Goal: Information Seeking & Learning: Learn about a topic

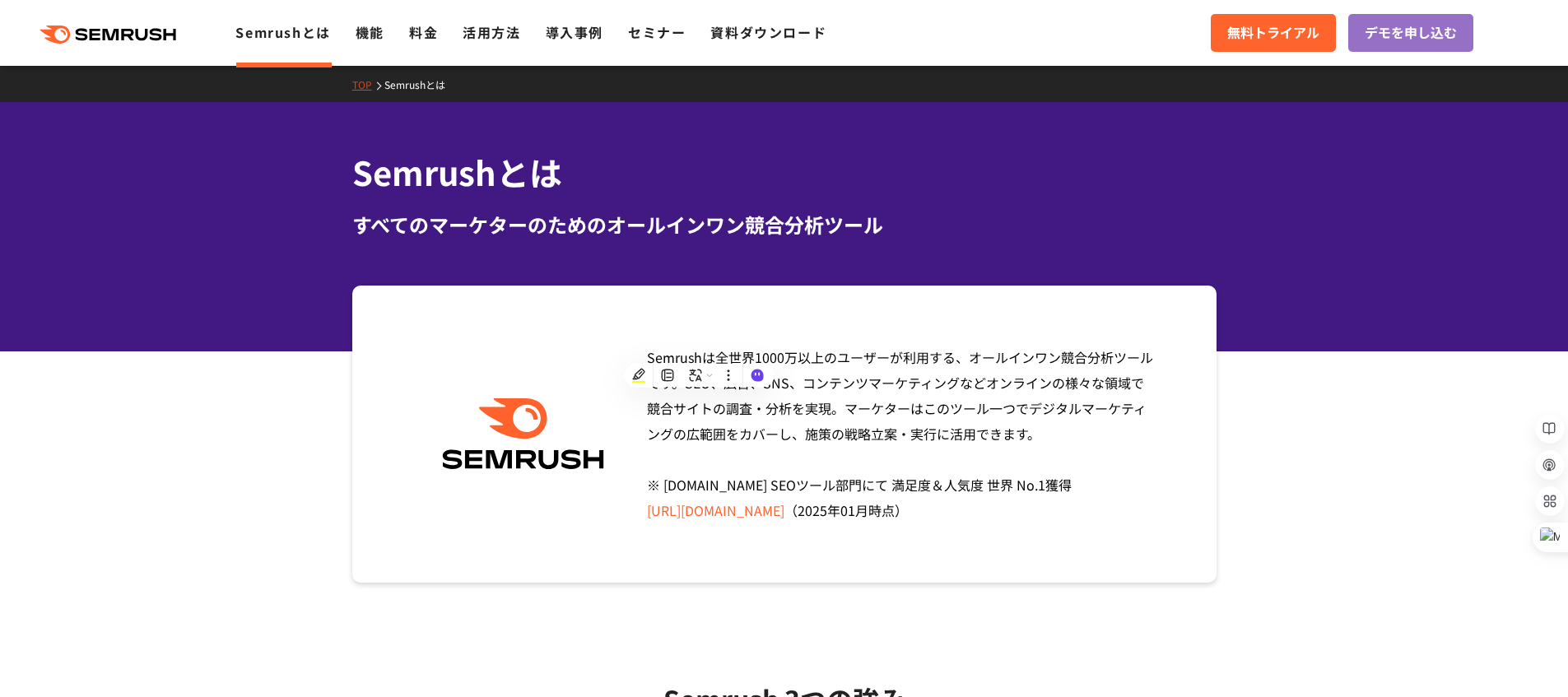
click at [821, 227] on div "すべてのマーケターのためのオールインワン競合分析ツール" at bounding box center [784, 224] width 864 height 29
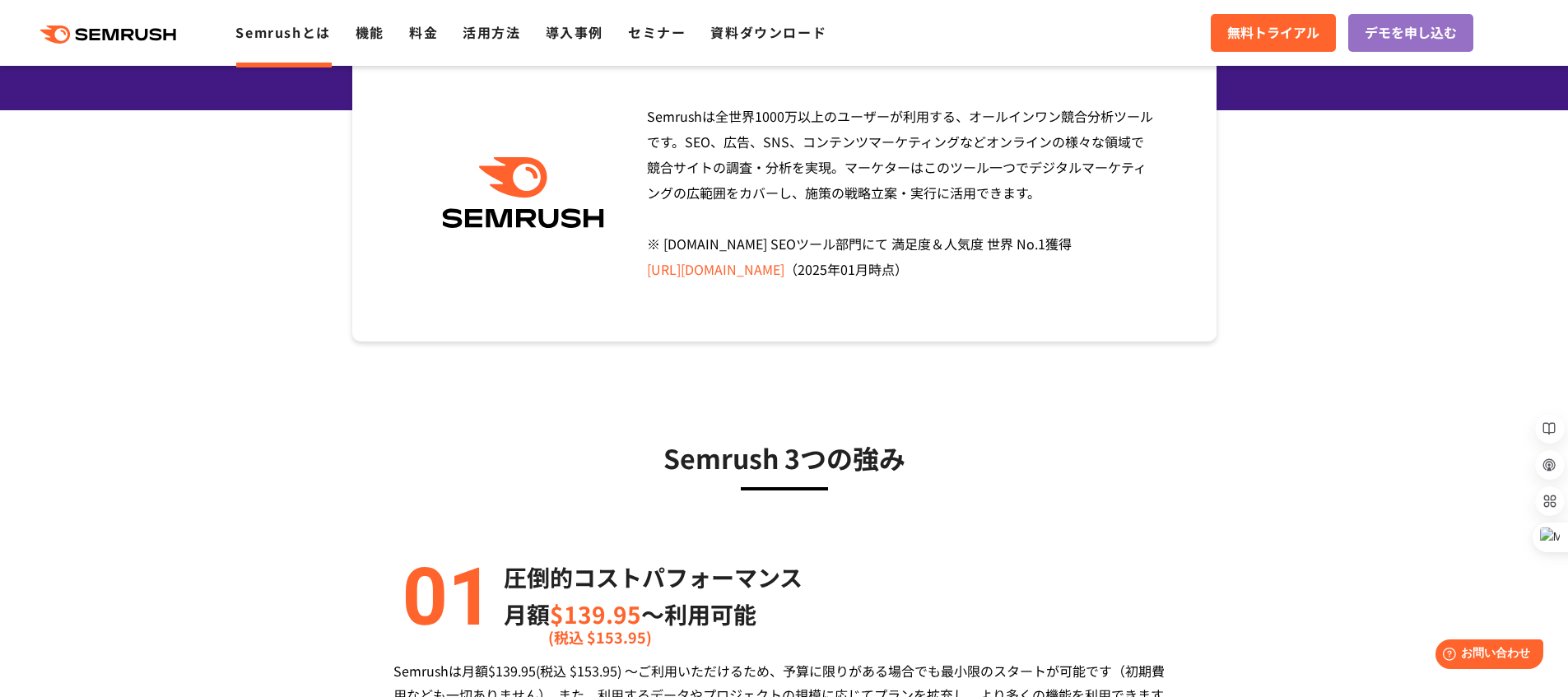
scroll to position [26, 0]
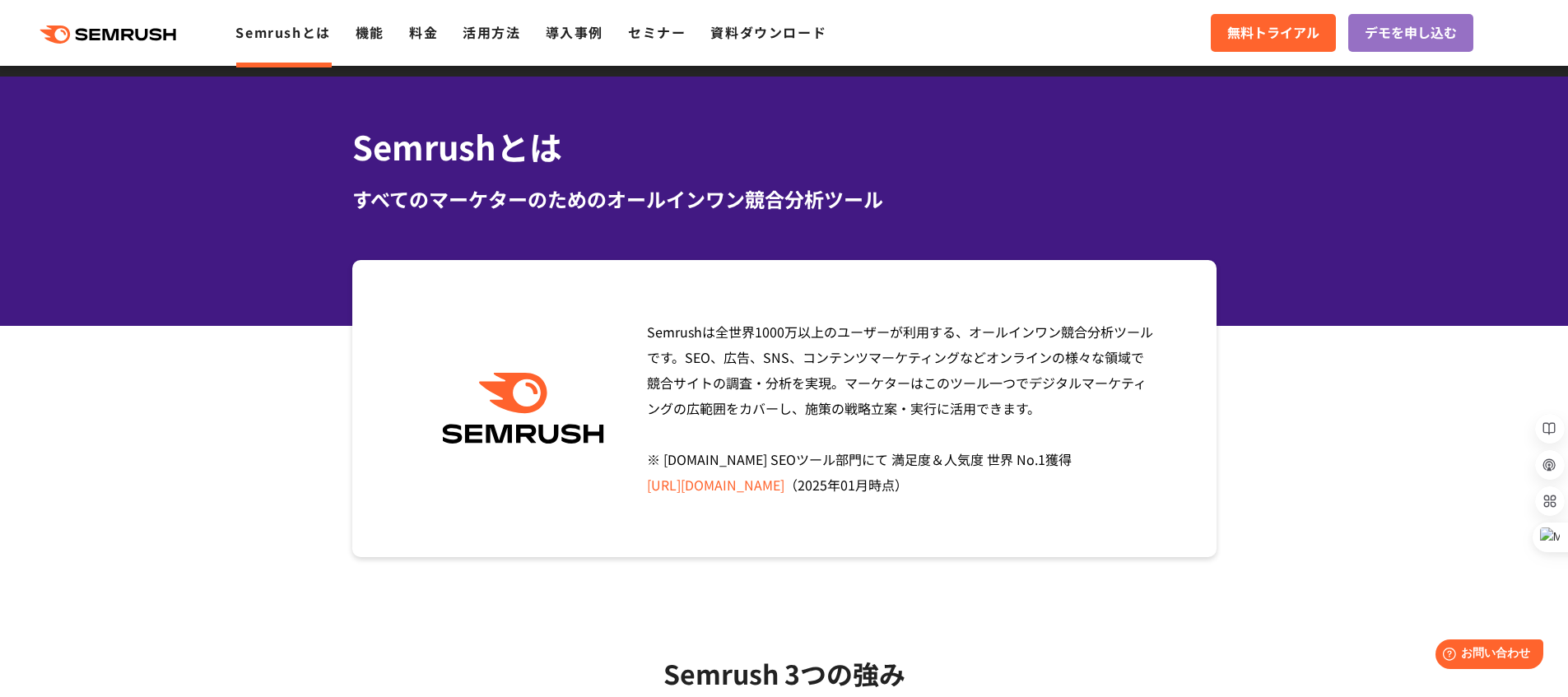
click at [704, 46] on div ".cls {fill: #FF642D;} .cls {fill: #FF642D;} Semrushとは 機能 料金 活用方法 導入事例 セミナー 資料ダウ…" at bounding box center [784, 32] width 1568 height 49
click at [716, 40] on link "資料ダウンロード" at bounding box center [768, 32] width 116 height 20
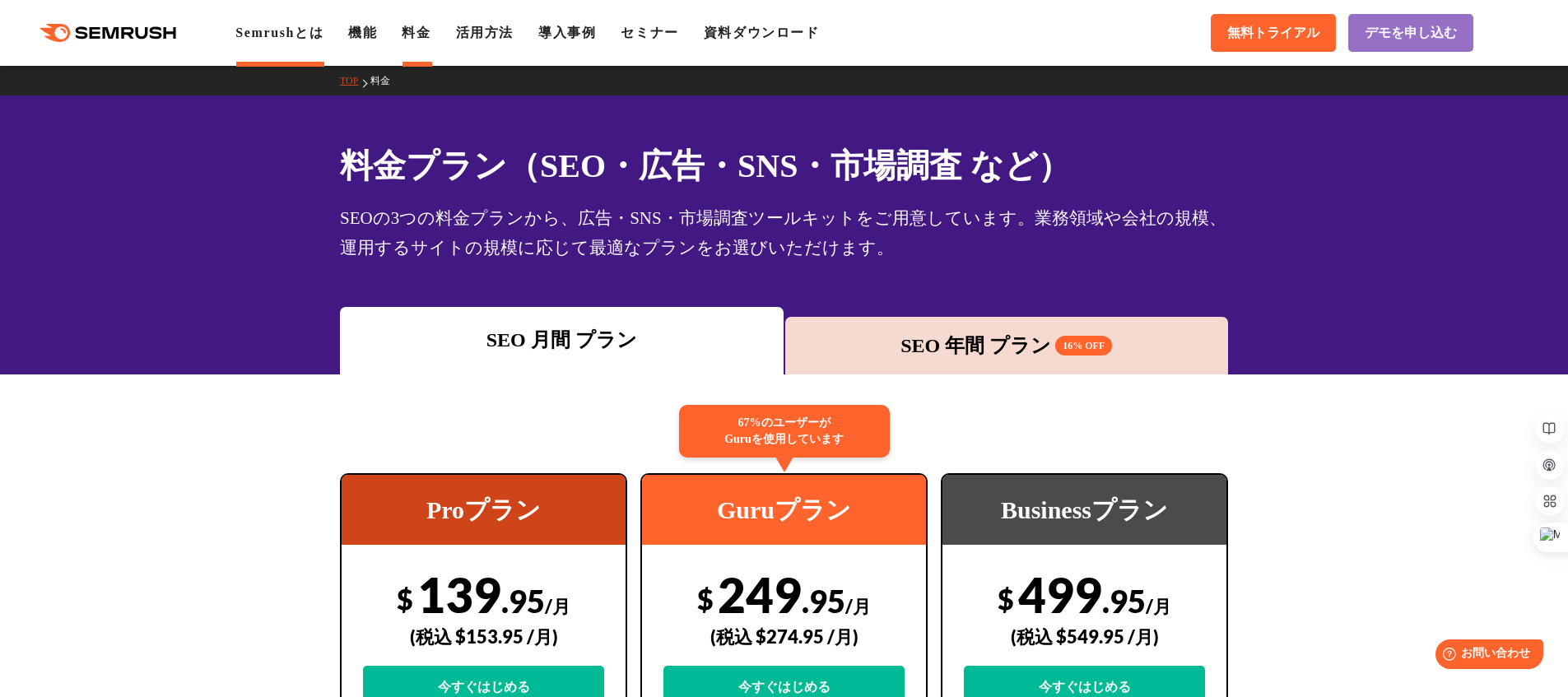
click at [270, 35] on link "Semrushとは" at bounding box center [279, 33] width 88 height 14
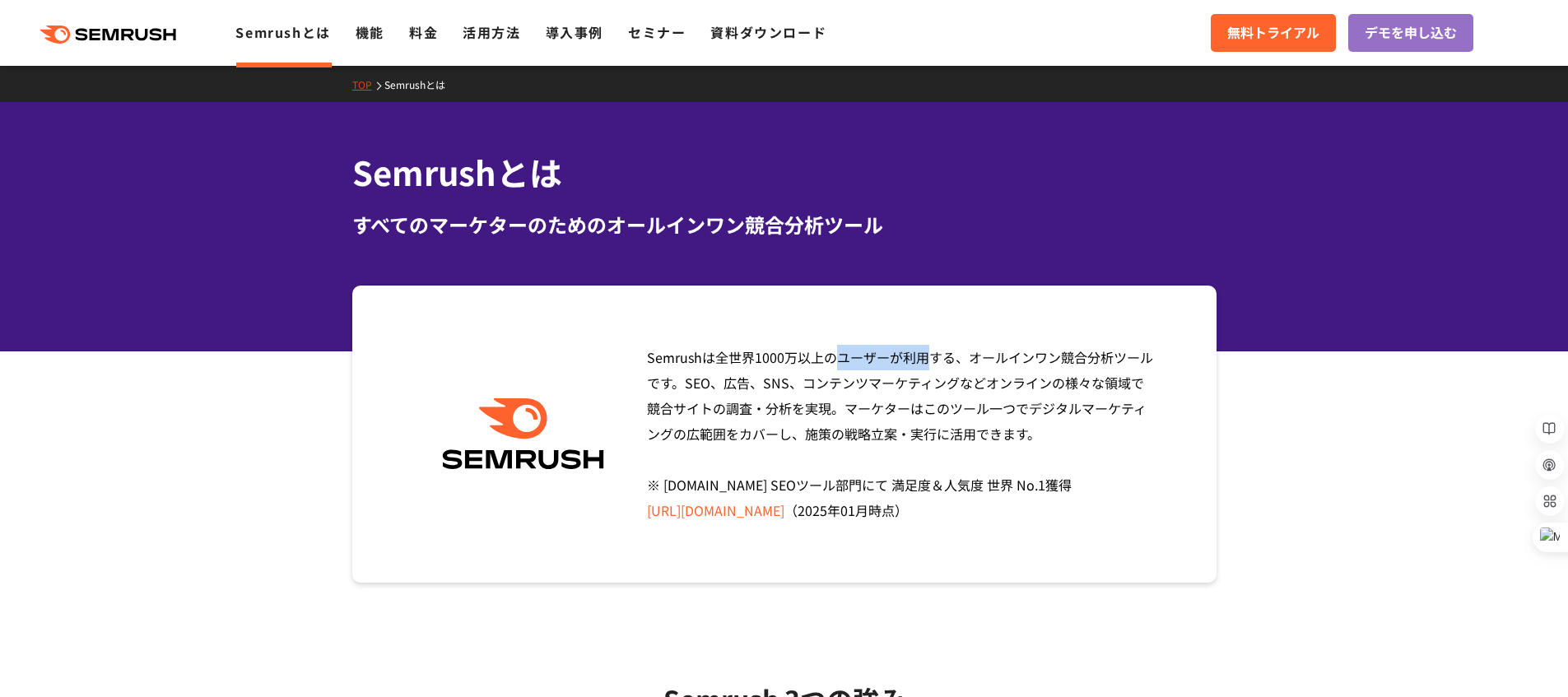
drag, startPoint x: 648, startPoint y: 359, endPoint x: 699, endPoint y: 360, distance: 51.0
click at [699, 360] on span "Semrushは全世界1000万以上のユーザーが利用する、オールインワン競合分析ツールです。SEO、広告、SNS、コンテンツマーケティングなどオンラインの様々…" at bounding box center [900, 432] width 506 height 172
copy span "Semrush"
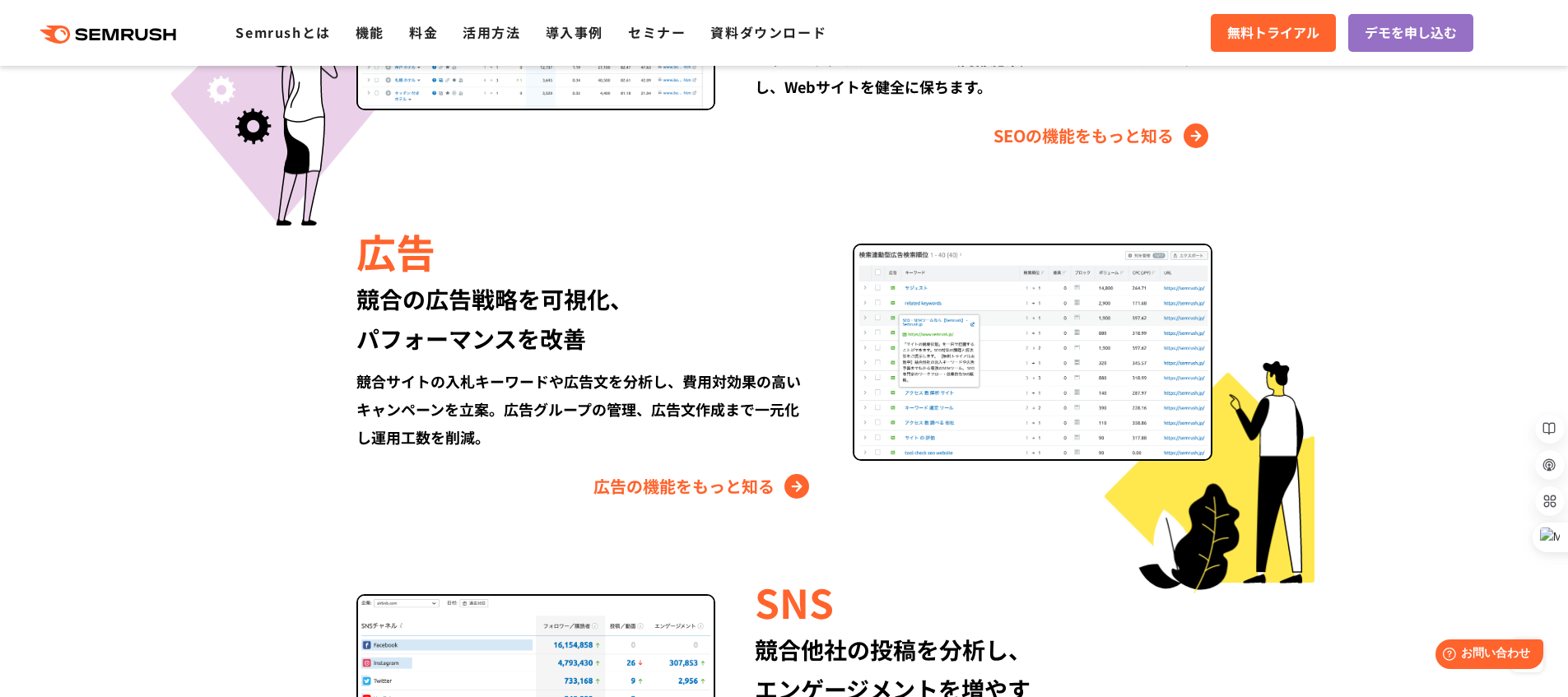
scroll to position [1709, 0]
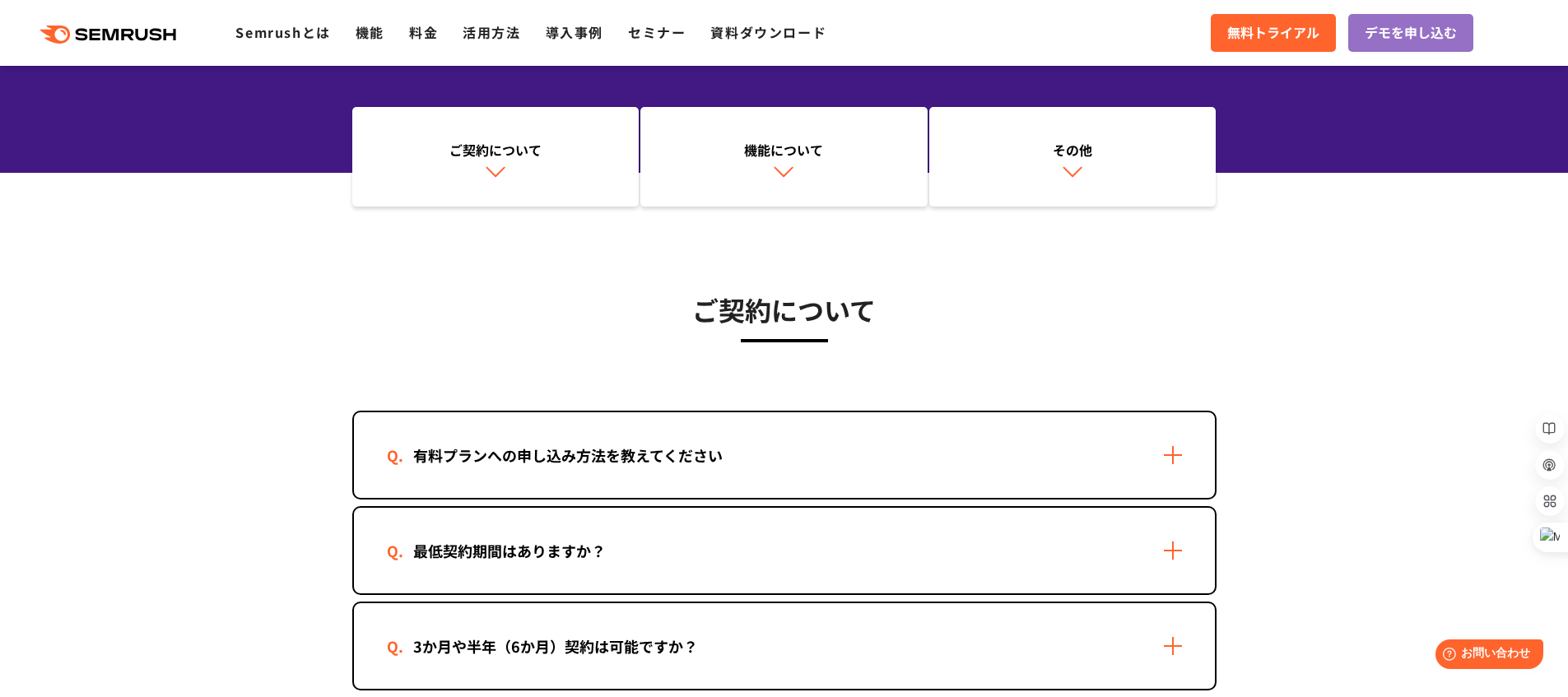
scroll to position [76, 0]
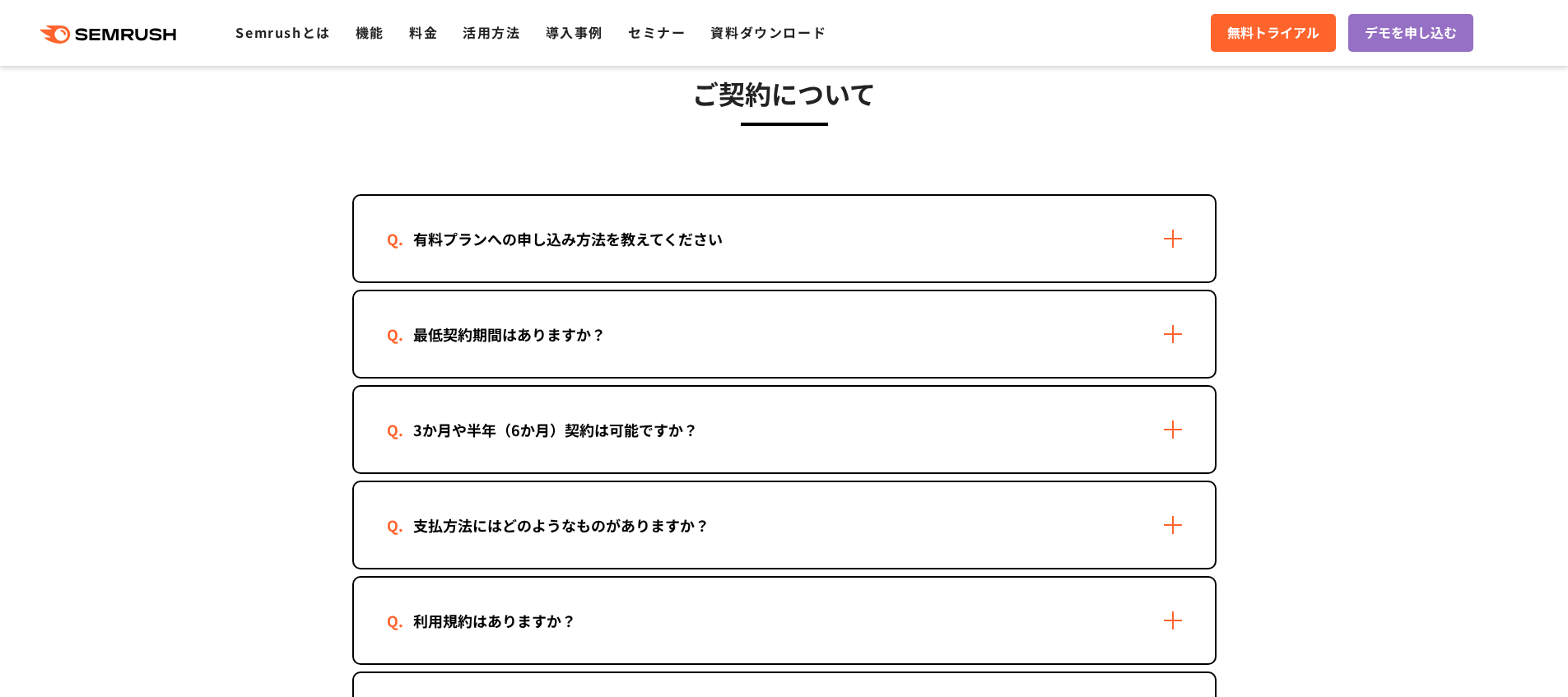
scroll to position [383, 0]
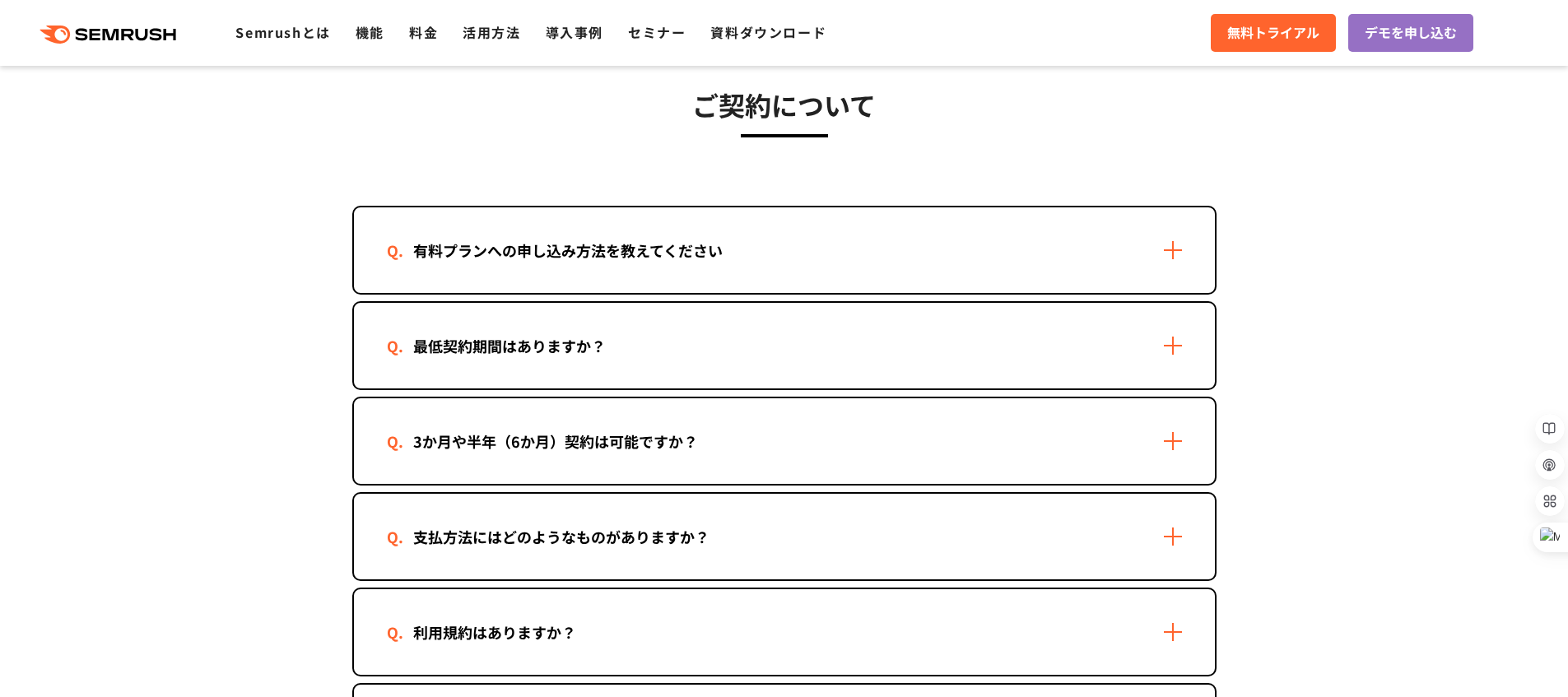
click at [662, 267] on div "有料プランへの申し込み方法を教えてください" at bounding box center [784, 250] width 861 height 86
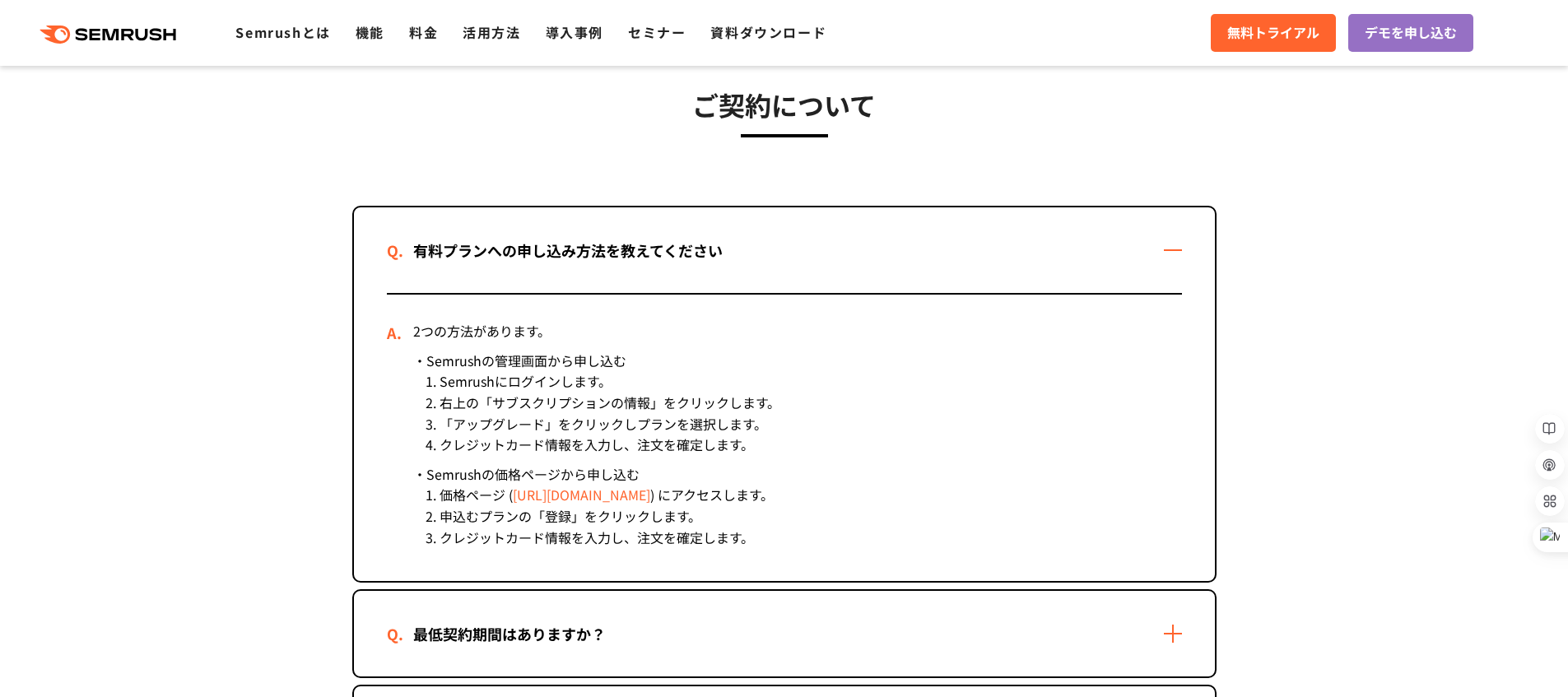
click at [662, 267] on div "有料プランへの申し込み方法を教えてください" at bounding box center [784, 250] width 861 height 86
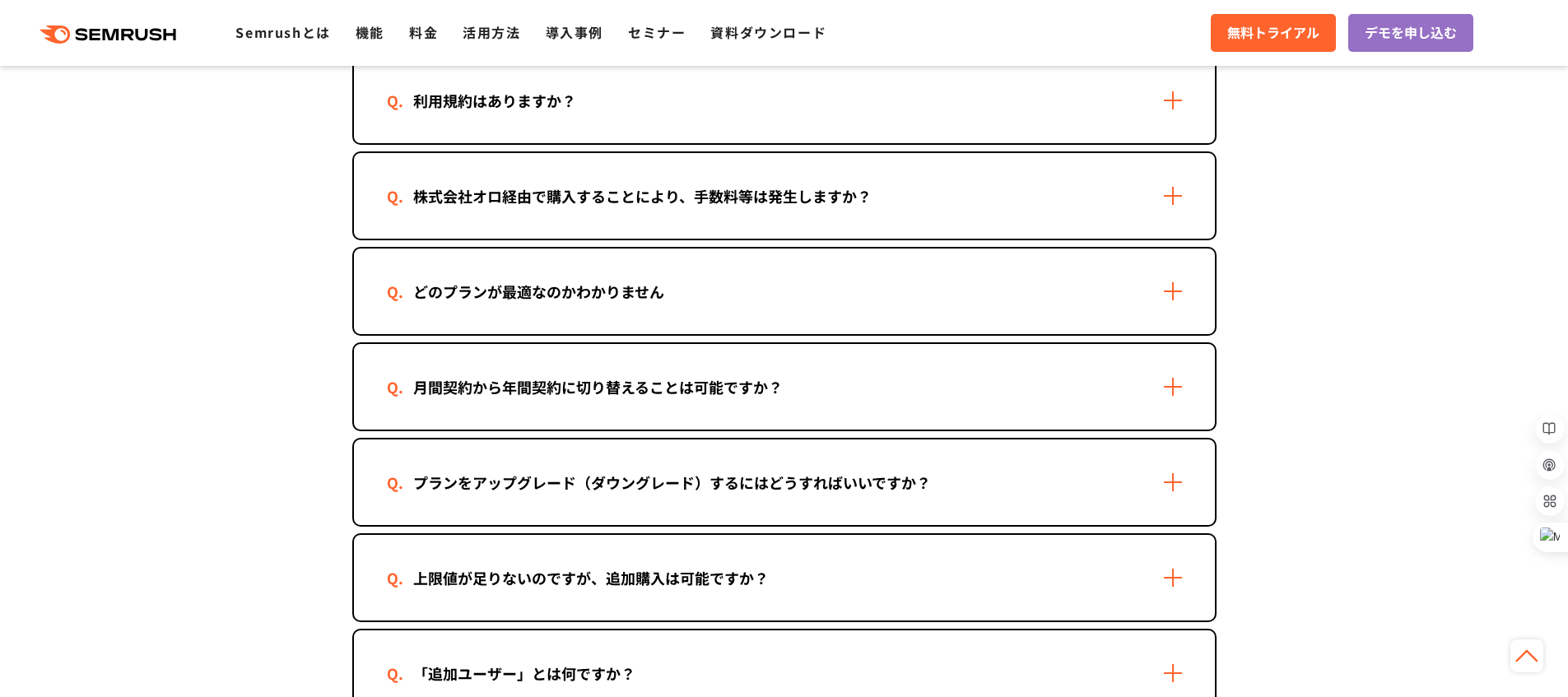
scroll to position [913, 0]
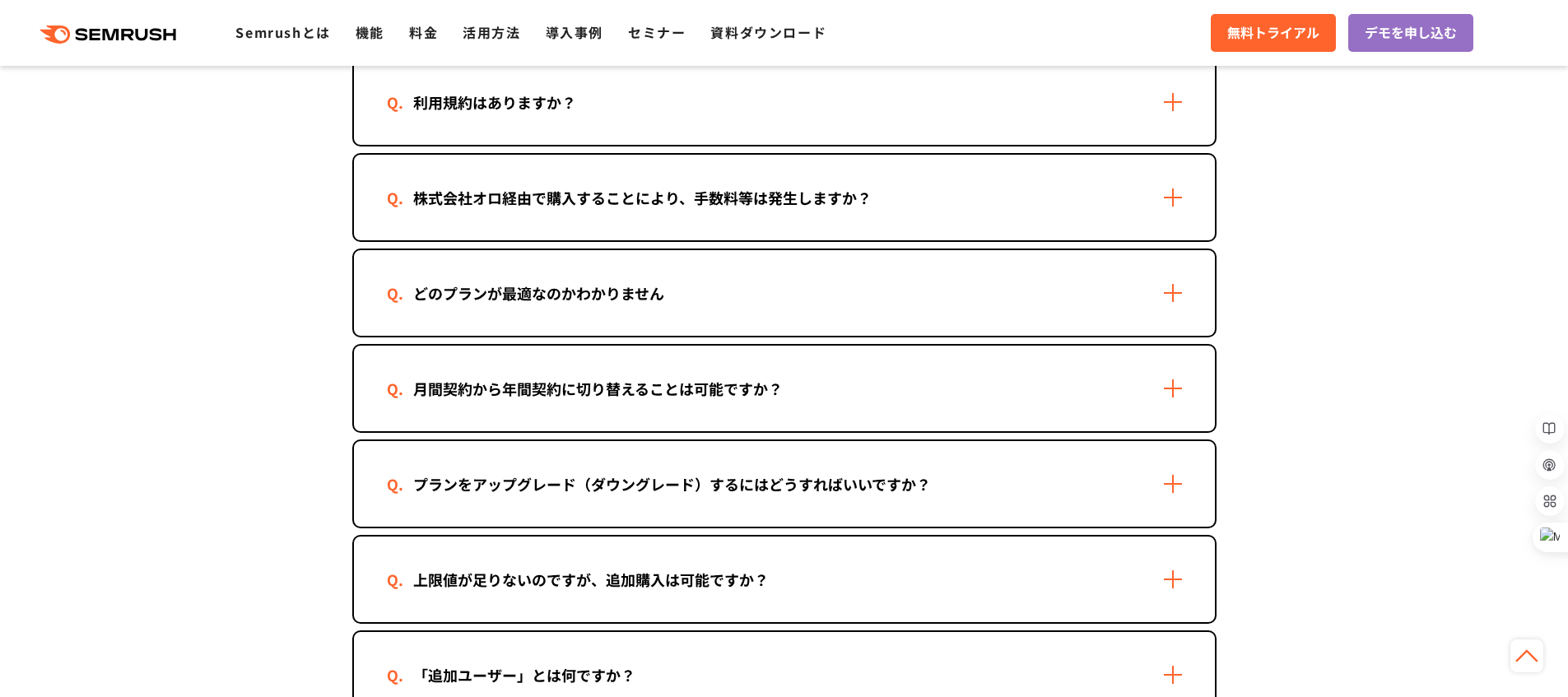
click at [661, 276] on div "どのプランが最適なのかわかりません" at bounding box center [784, 293] width 861 height 86
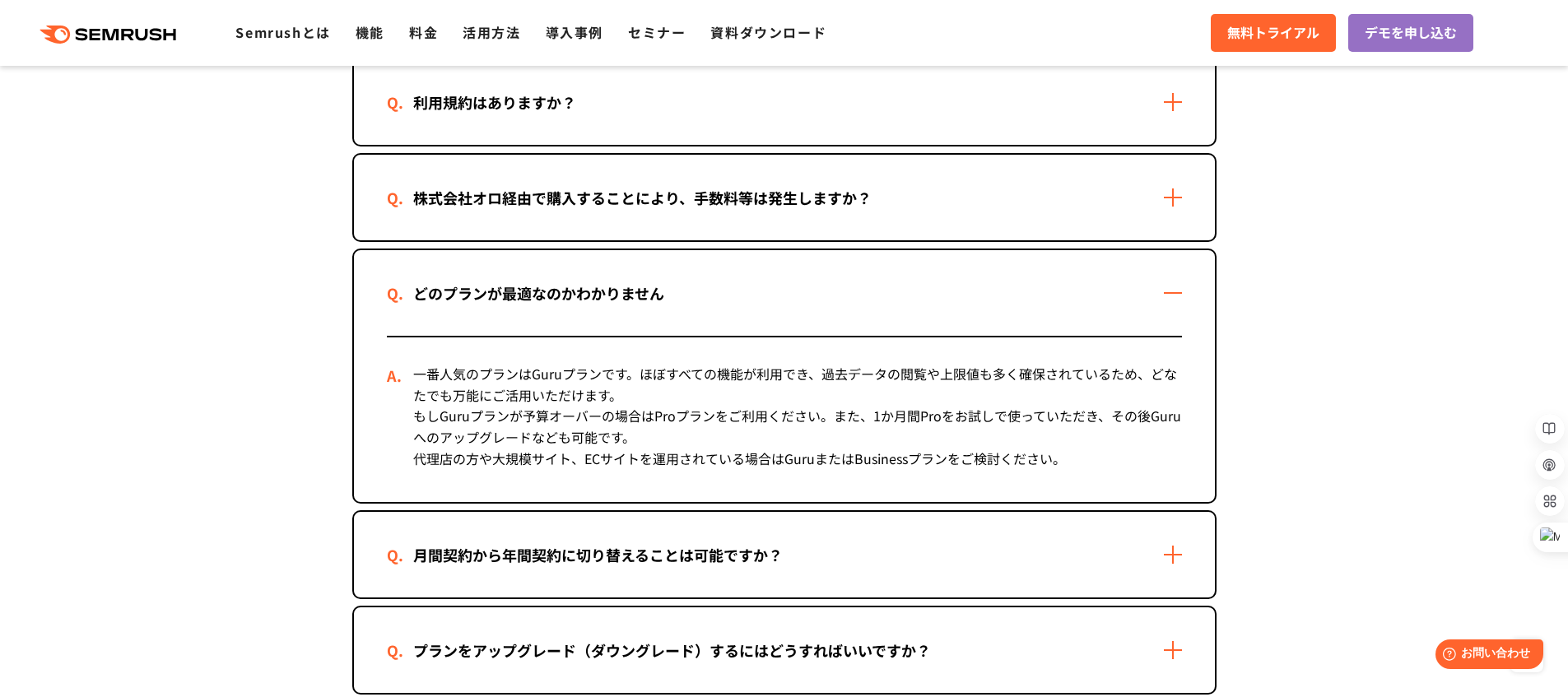
click at [661, 290] on div "どのプランが最適なのかわかりません" at bounding box center [539, 293] width 304 height 24
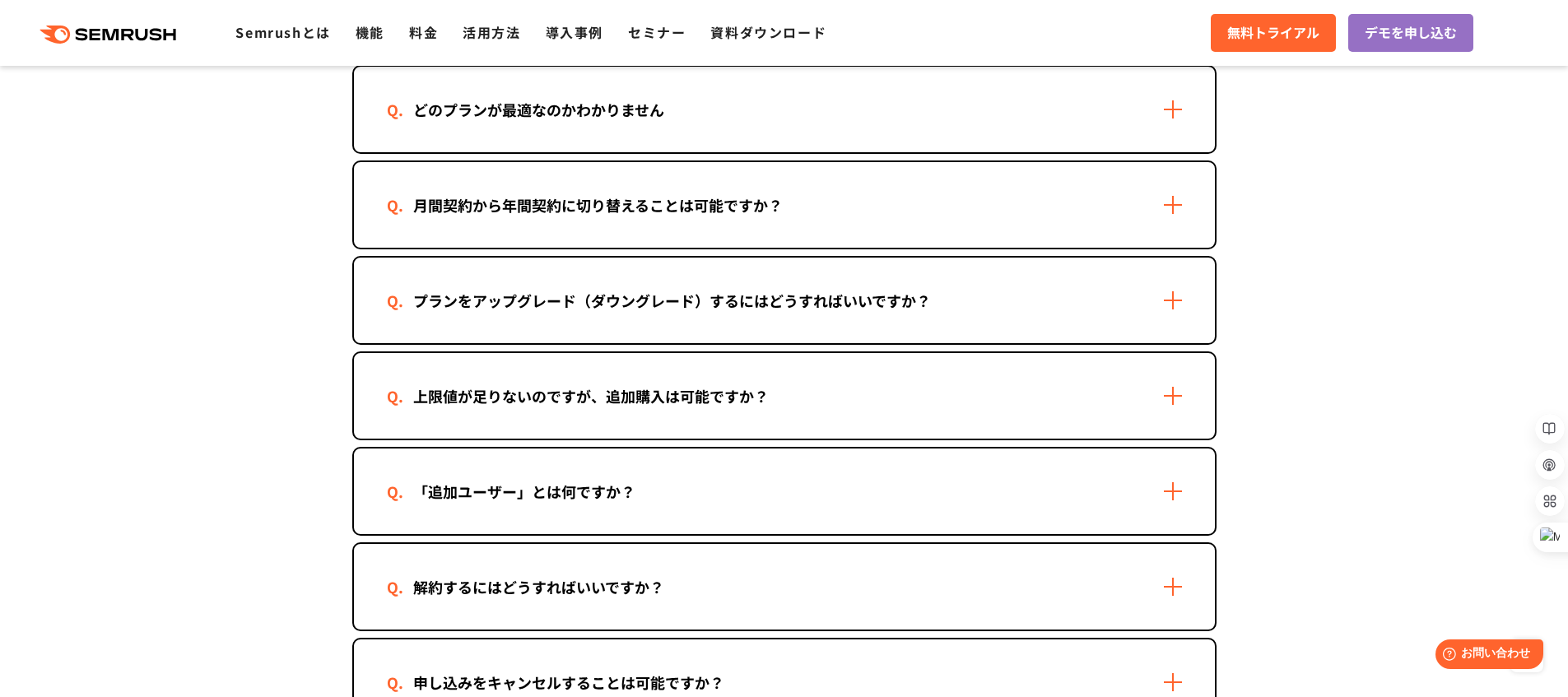
scroll to position [1131, 0]
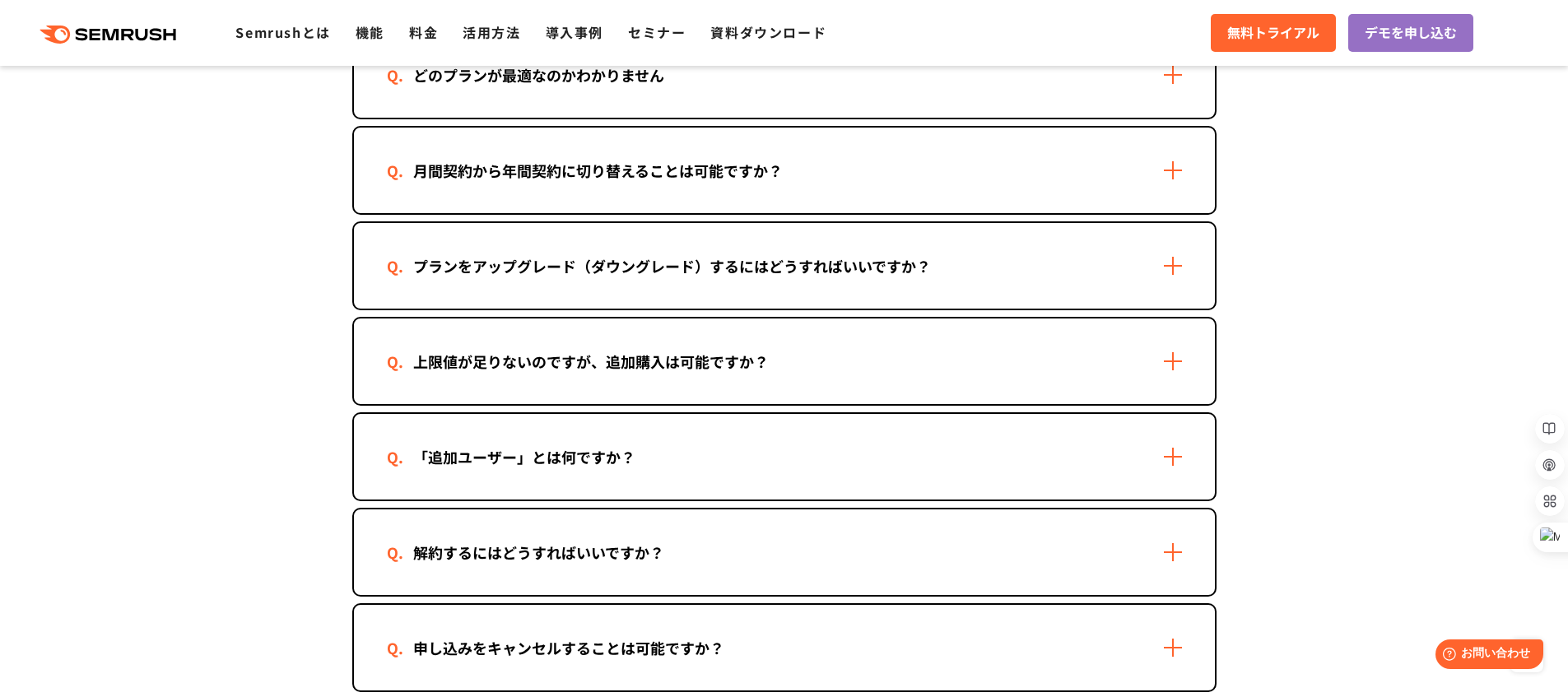
click at [657, 292] on div "プランをアップグレード（ダウングレード）するにはどうすればいいですか？" at bounding box center [784, 265] width 861 height 86
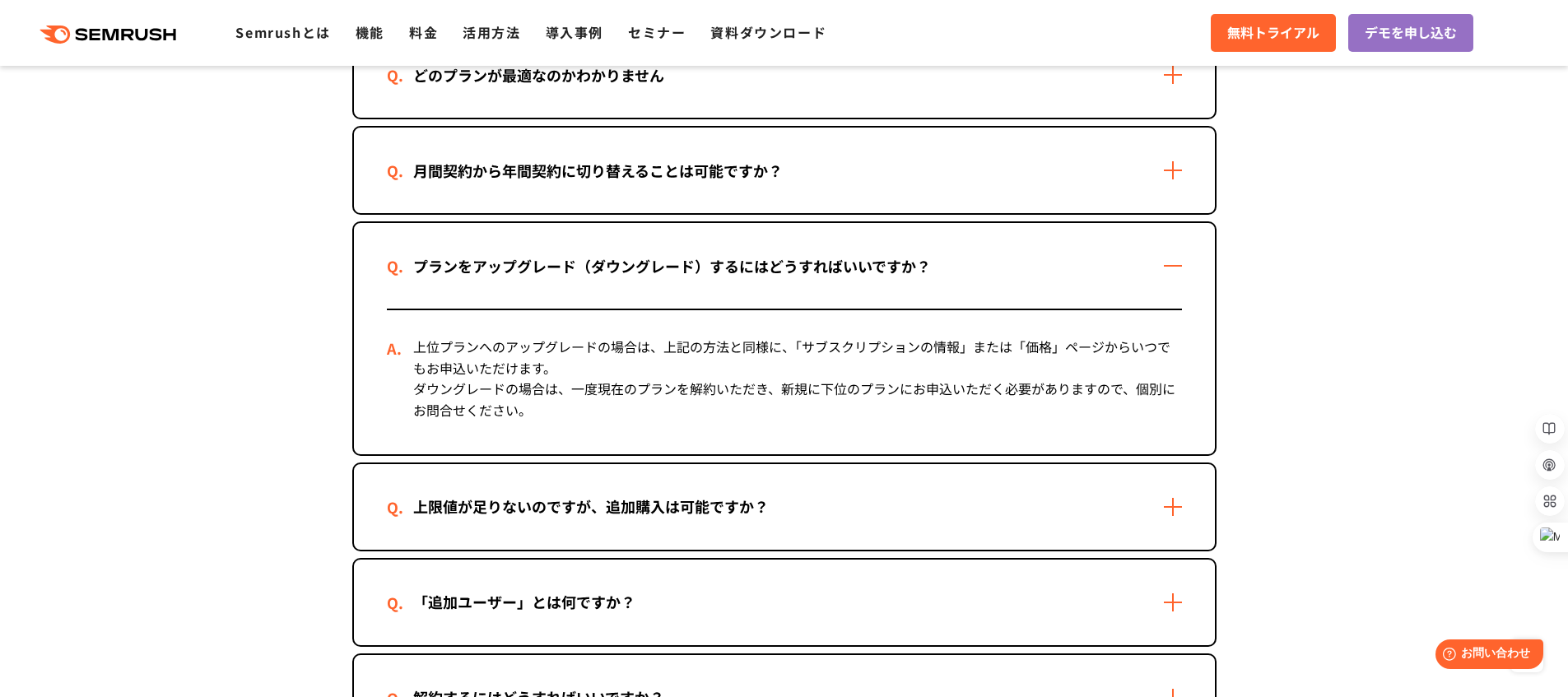
click at [657, 290] on div "プランをアップグレード（ダウングレード）するにはどうすればいいですか？" at bounding box center [784, 265] width 861 height 86
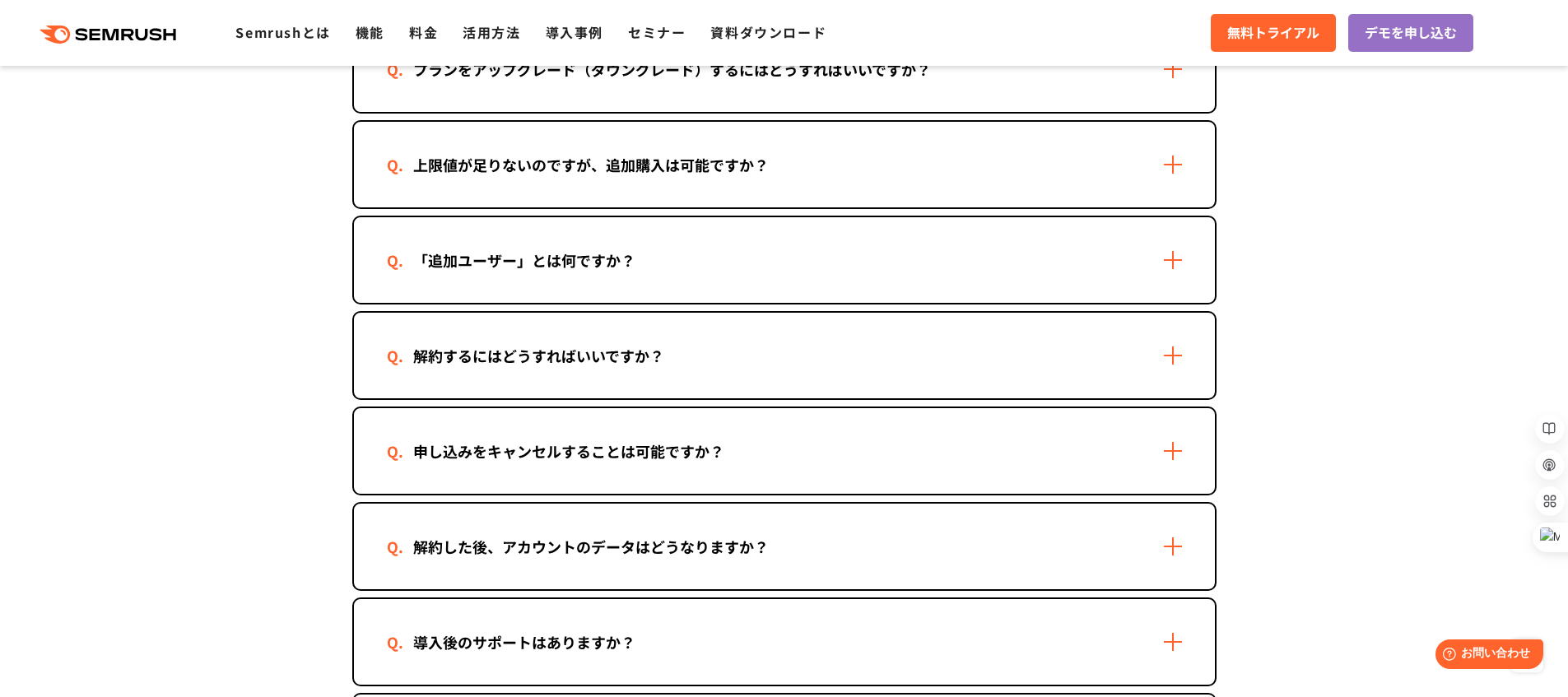
scroll to position [1384, 0]
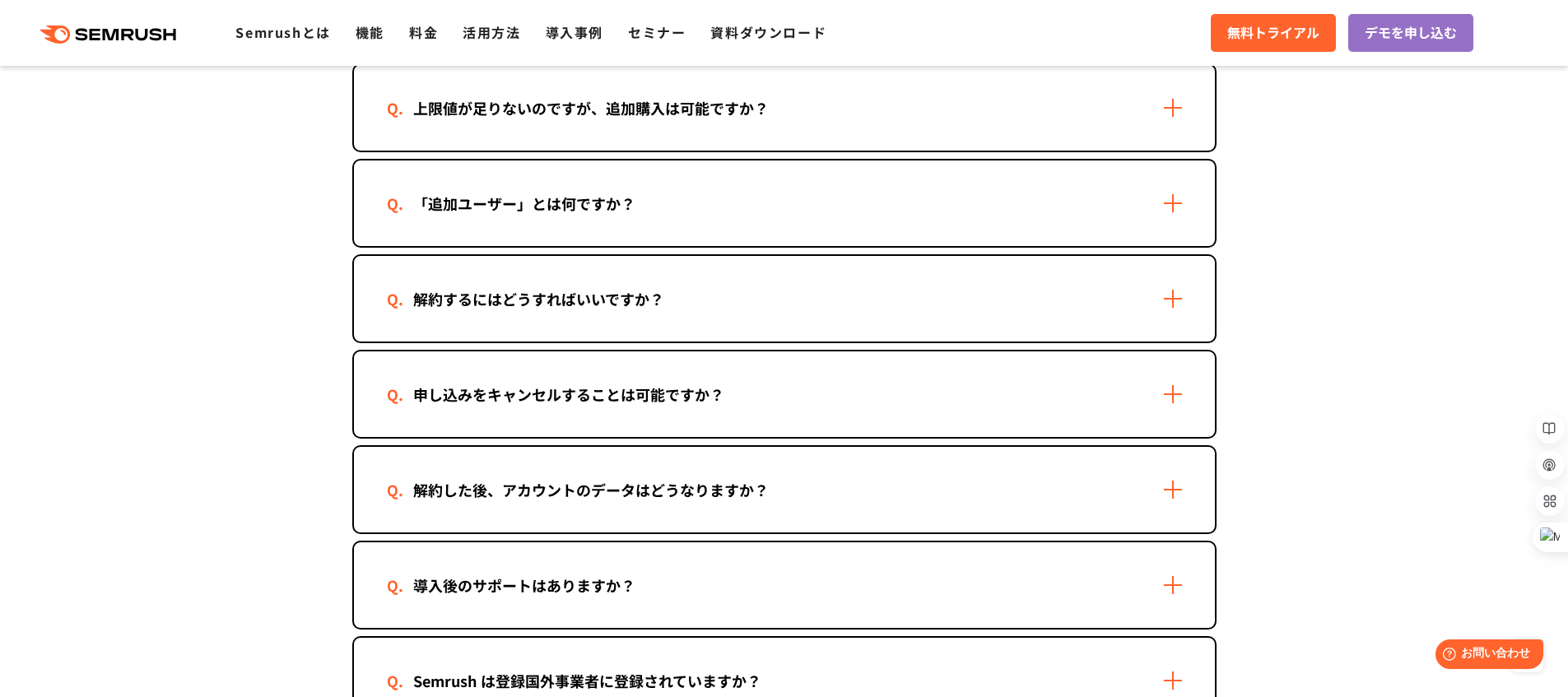
click at [654, 298] on div "解約するにはどうすればいいですか？" at bounding box center [539, 298] width 304 height 24
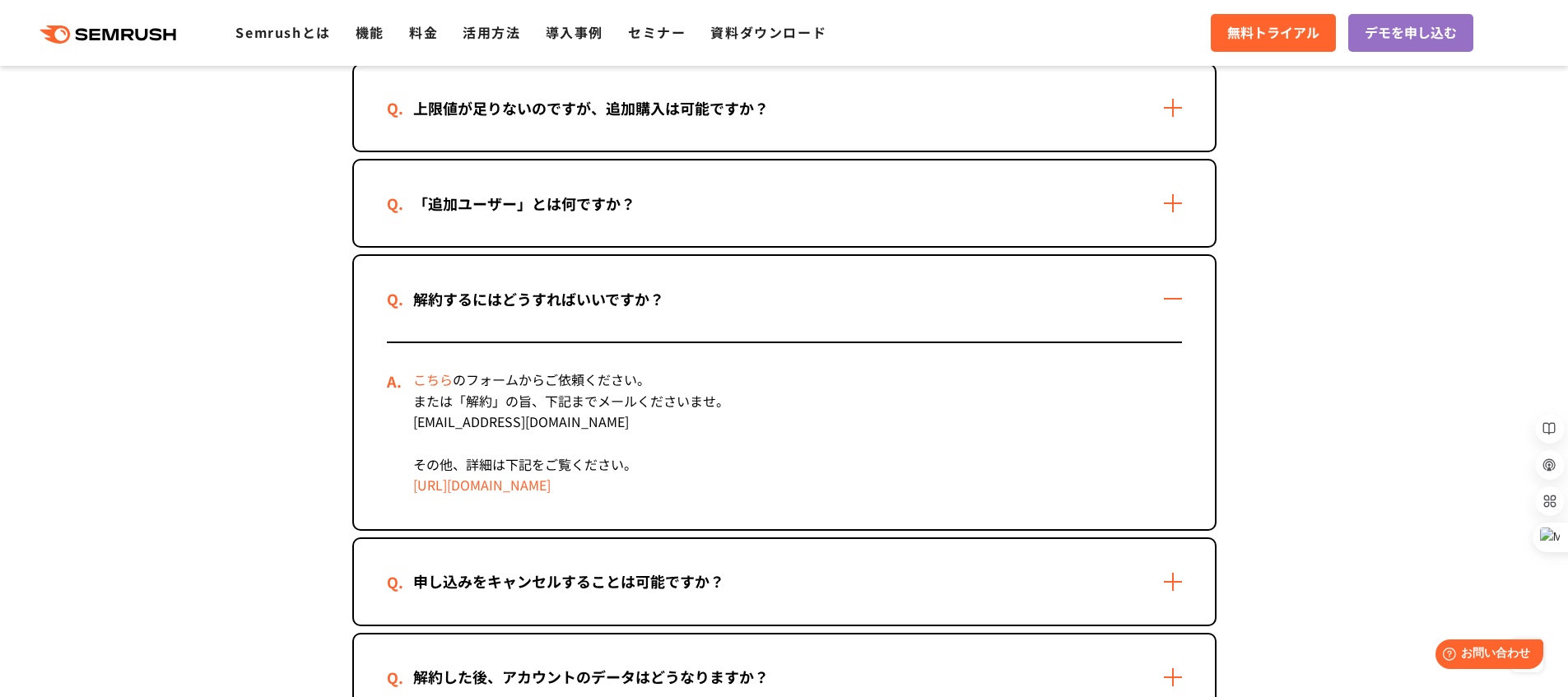
click at [654, 299] on div "解約するにはどうすればいいですか？" at bounding box center [539, 298] width 304 height 24
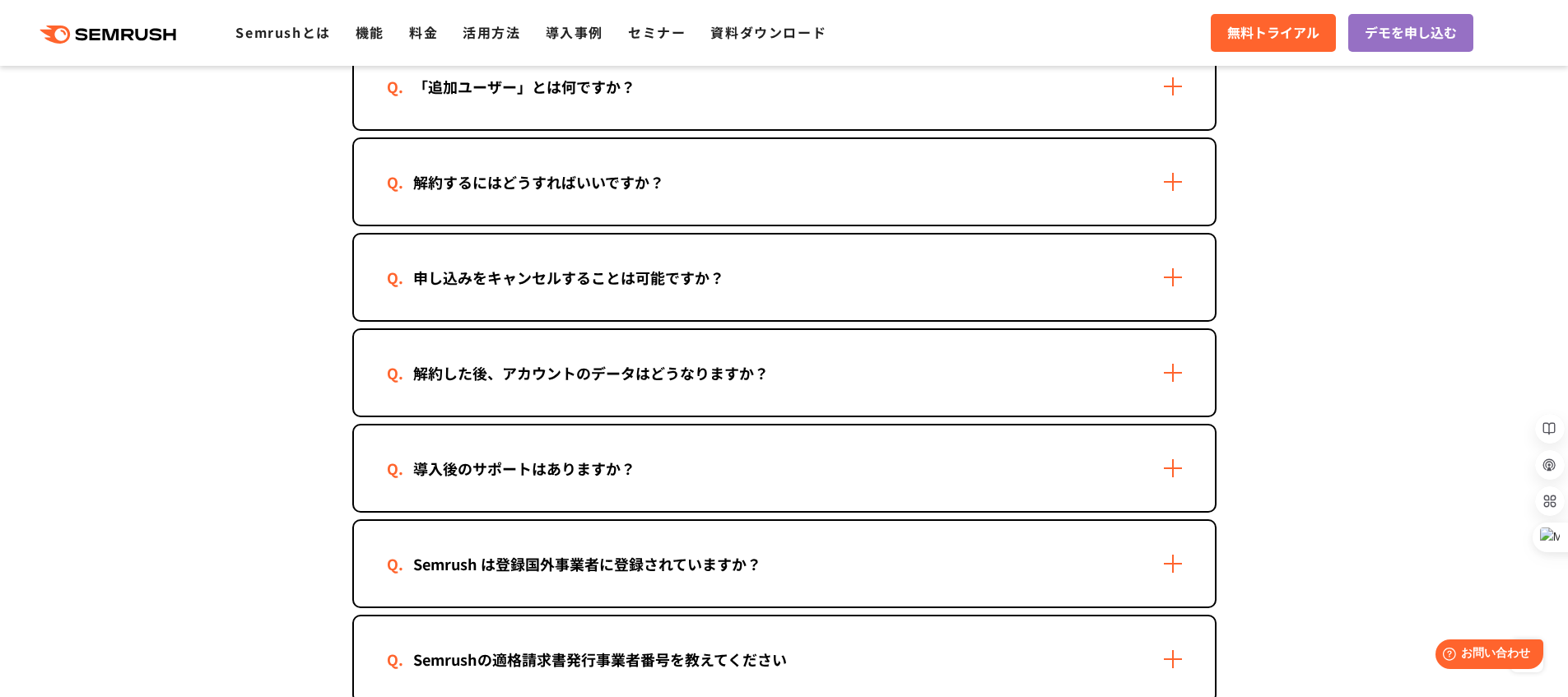
scroll to position [1630, 0]
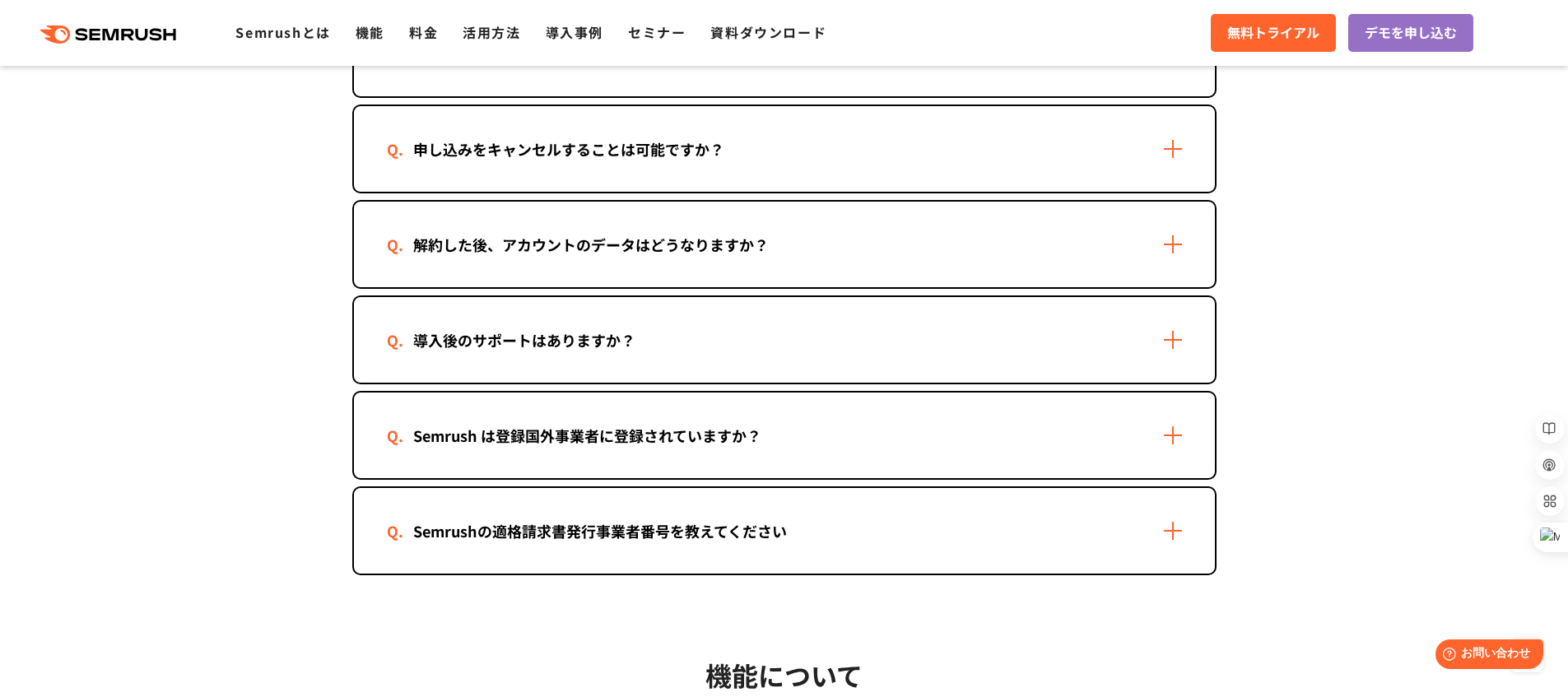
click at [657, 286] on div "解約した後、アカウントのデータはどうなりますか？" at bounding box center [784, 245] width 861 height 86
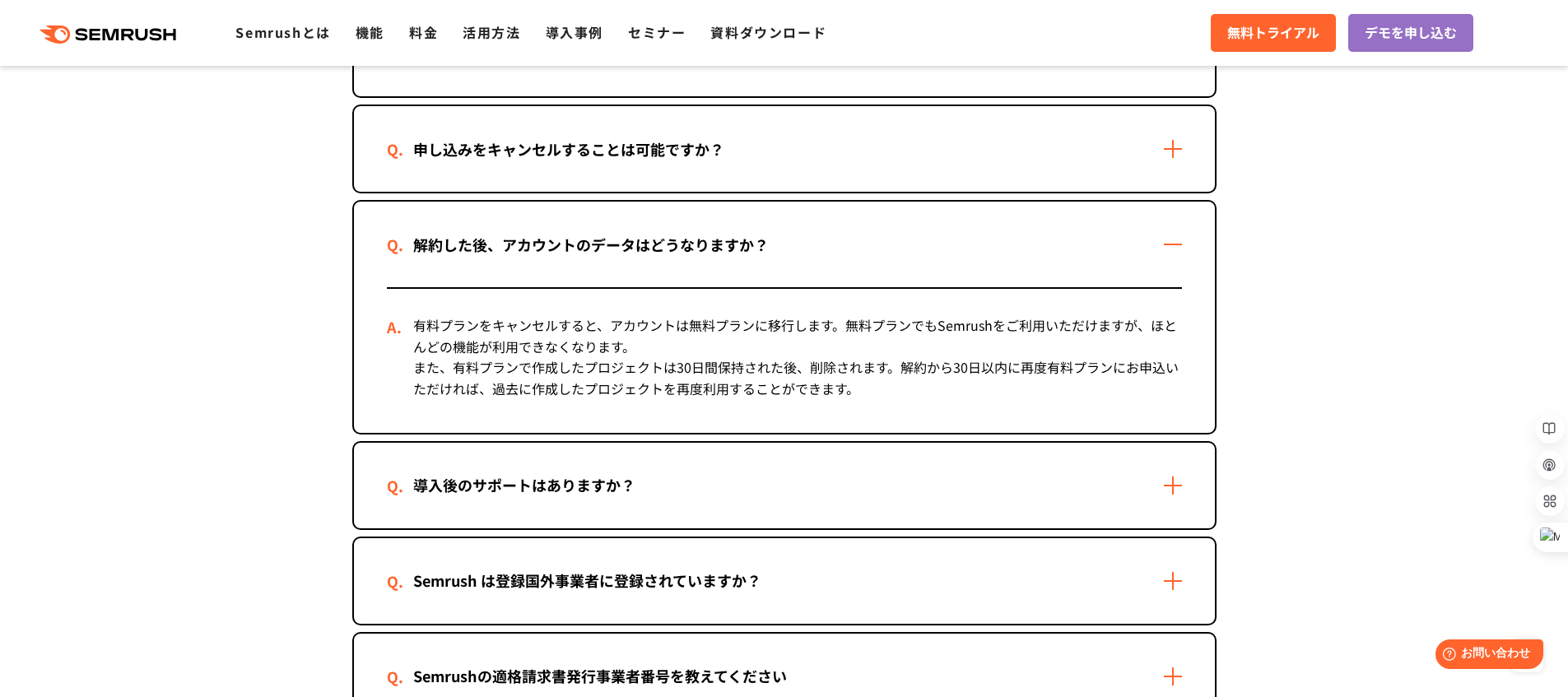
click at [637, 258] on div "解約した後、アカウントのデータはどうなりますか？" at bounding box center [784, 245] width 861 height 86
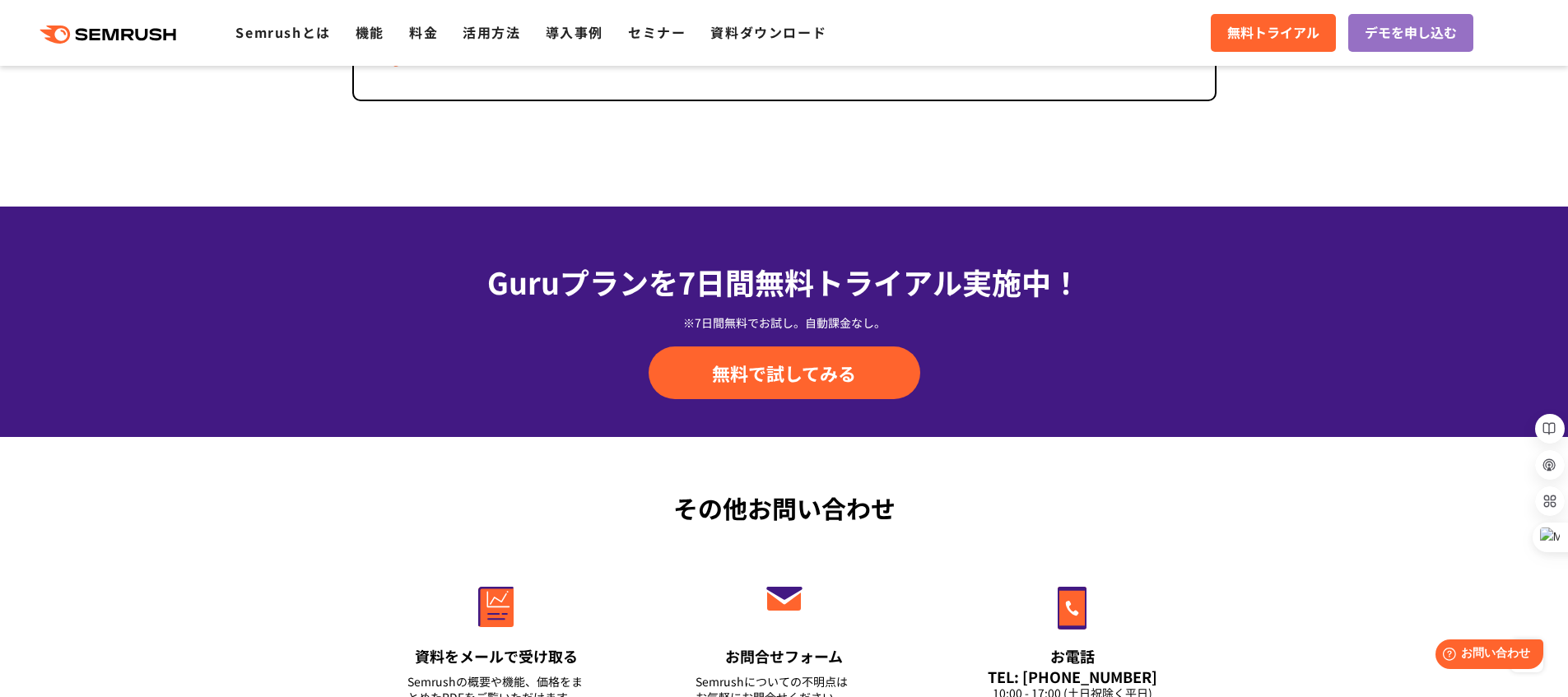
scroll to position [3933, 0]
